Goal: Information Seeking & Learning: Check status

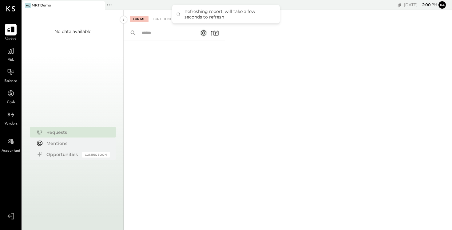
click at [10, 32] on icon at bounding box center [11, 30] width 8 height 8
click at [10, 53] on icon at bounding box center [11, 51] width 8 height 8
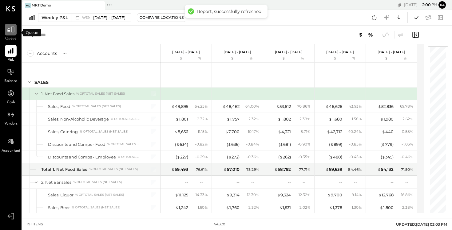
click at [9, 31] on icon at bounding box center [11, 30] width 8 height 8
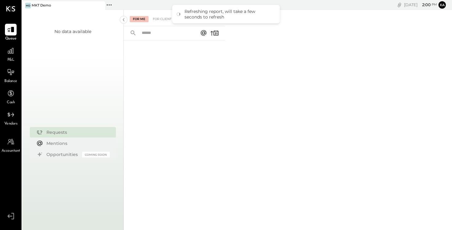
click at [84, 34] on div "No data available" at bounding box center [72, 31] width 37 height 6
